Goal: Information Seeking & Learning: Check status

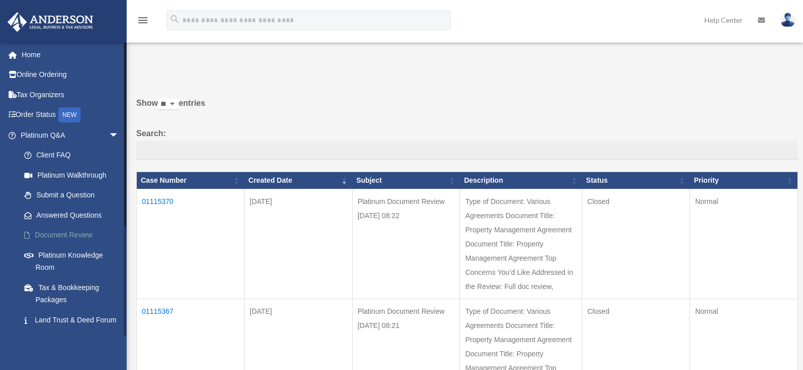
click at [57, 237] on link "Document Review" at bounding box center [74, 235] width 120 height 20
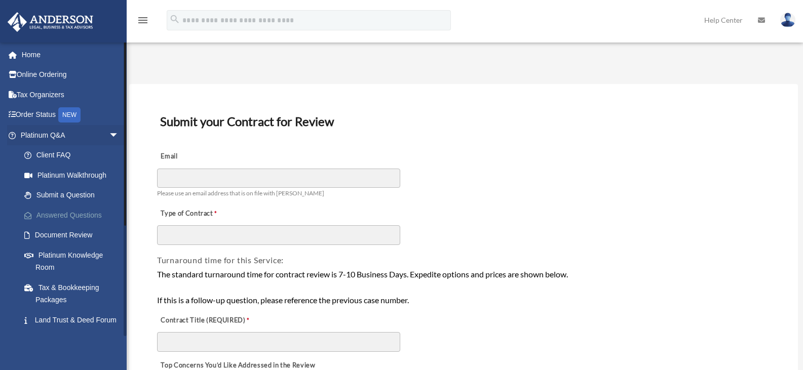
click at [45, 214] on link "Answered Questions" at bounding box center [74, 215] width 120 height 20
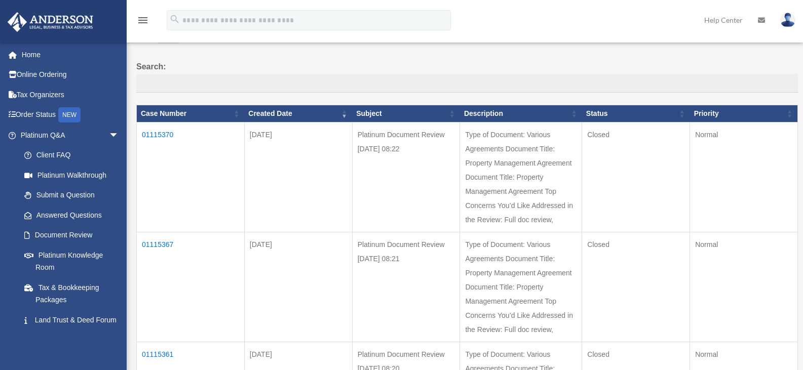
scroll to position [69, 0]
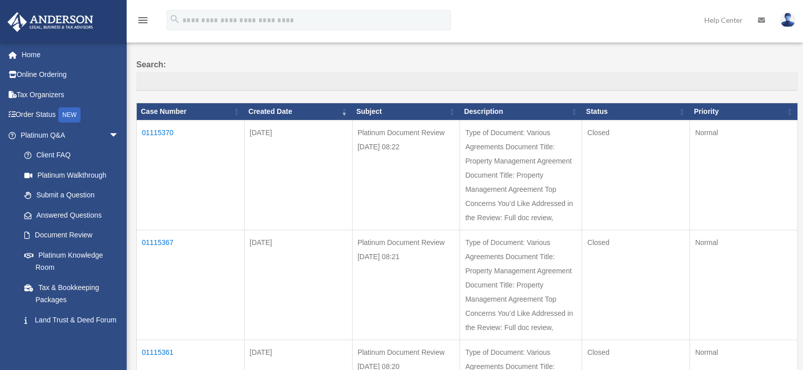
click at [167, 134] on td "01115370" at bounding box center [191, 176] width 108 height 110
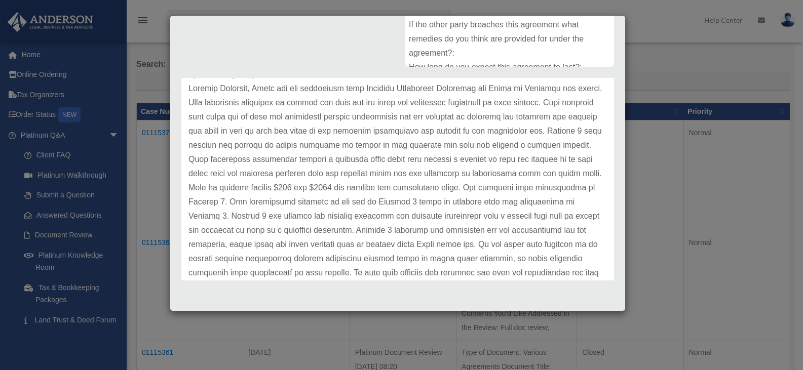
scroll to position [51, 0]
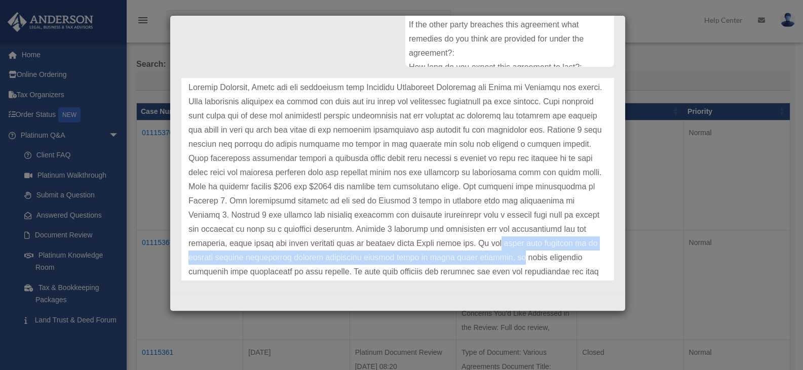
drag, startPoint x: 605, startPoint y: 239, endPoint x: 604, endPoint y: 254, distance: 15.2
click at [604, 254] on div "Anderson Advisors Update date : 09-26-2025" at bounding box center [398, 179] width 448 height 203
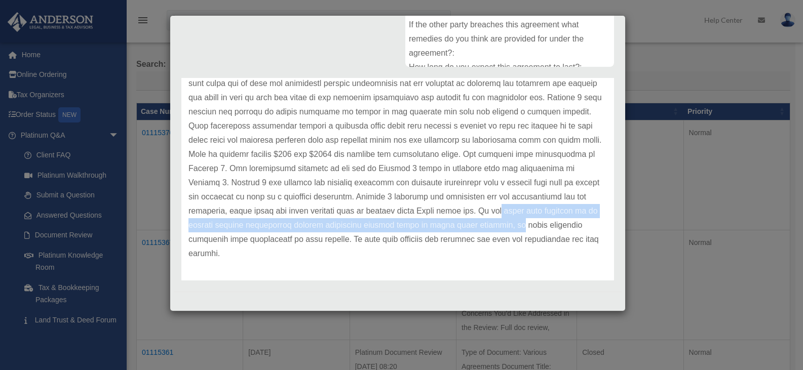
scroll to position [85, 0]
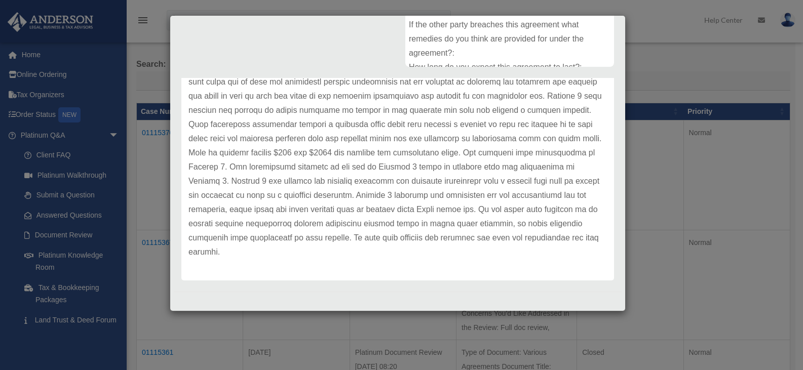
click at [500, 271] on div "Update date : 09-26-2025" at bounding box center [397, 152] width 433 height 255
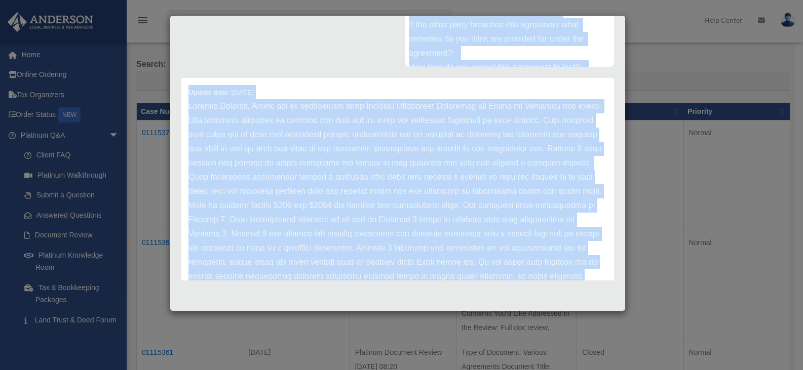
scroll to position [0, 0]
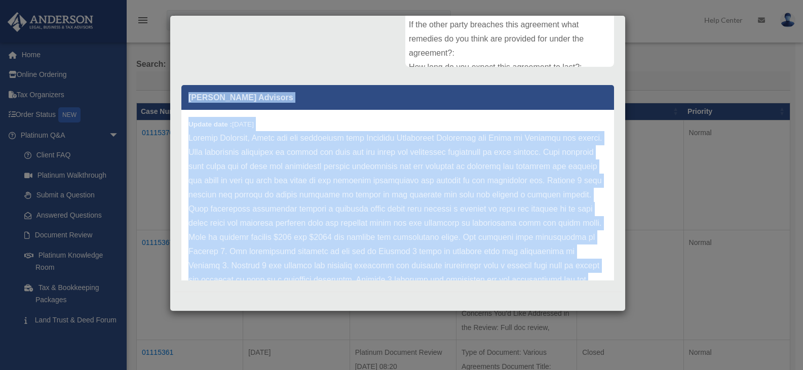
drag, startPoint x: 314, startPoint y: 258, endPoint x: 178, endPoint y: 103, distance: 206.1
click at [178, 103] on div "Anderson Advisors Update date : 09-26-2025" at bounding box center [398, 179] width 448 height 203
copy div "Anderson Advisors Update date : 09-26-2025 Sathish Gopalrao, Thank you for subm…"
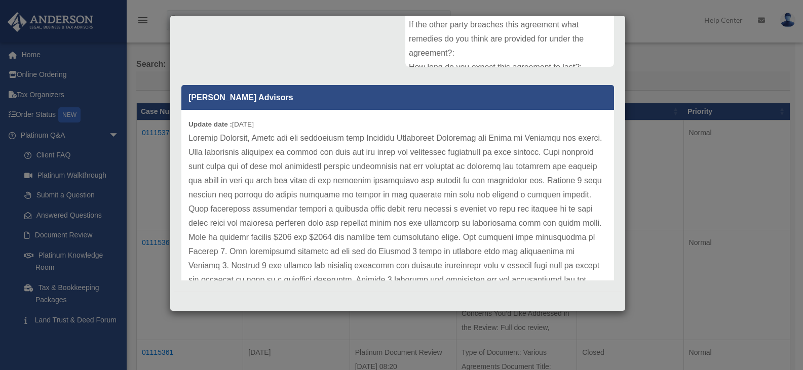
click at [662, 71] on div "Case Detail × Platinum Document Review 09/18/2025 08:22 Case Number 01115370 Cr…" at bounding box center [401, 185] width 803 height 370
